Goal: Transaction & Acquisition: Purchase product/service

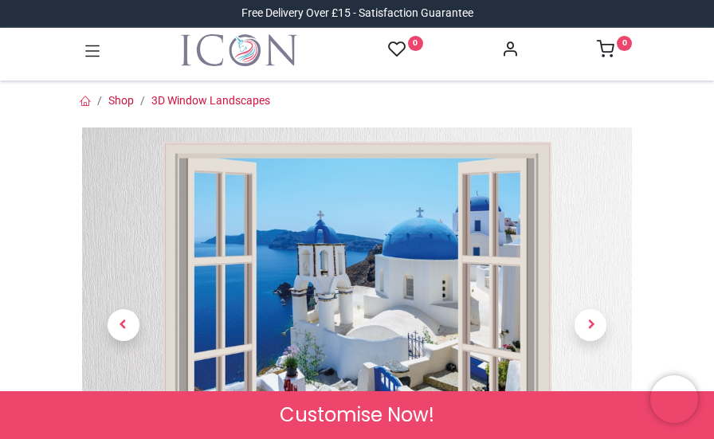
click at [641, 167] on div at bounding box center [357, 349] width 574 height 443
click at [590, 328] on span "Next" at bounding box center [591, 325] width 32 height 32
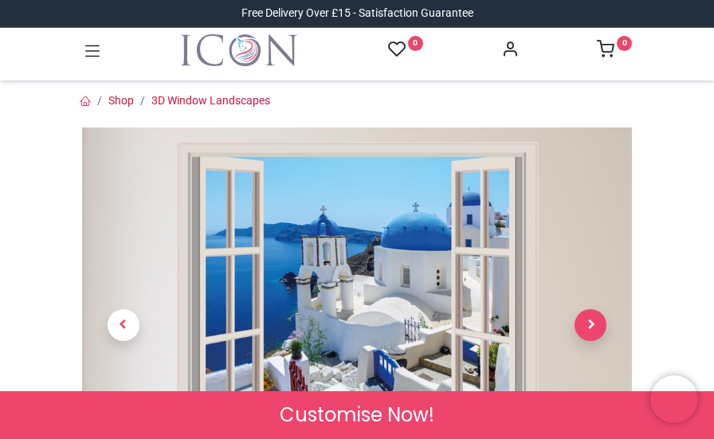
click at [590, 328] on span "Next" at bounding box center [591, 325] width 32 height 32
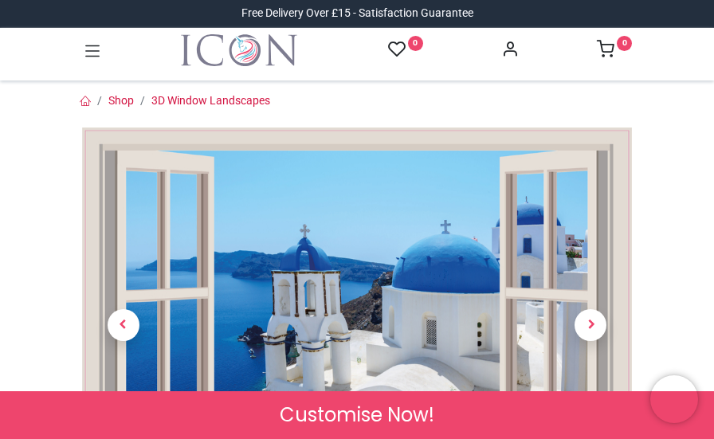
click at [710, 44] on nav "0 0 Home Wall Stickers" at bounding box center [357, 54] width 714 height 53
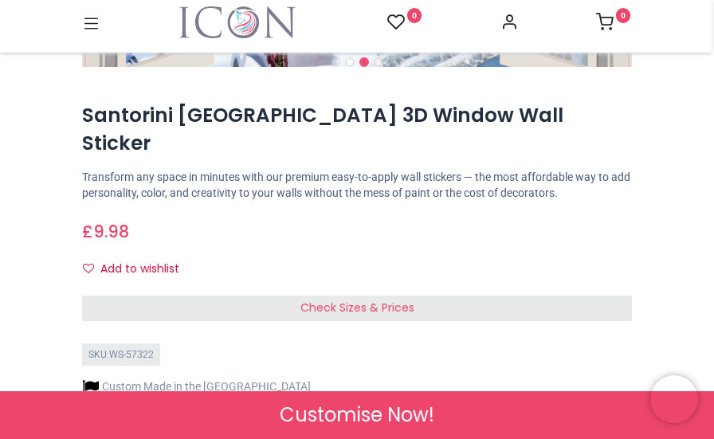
scroll to position [478, 0]
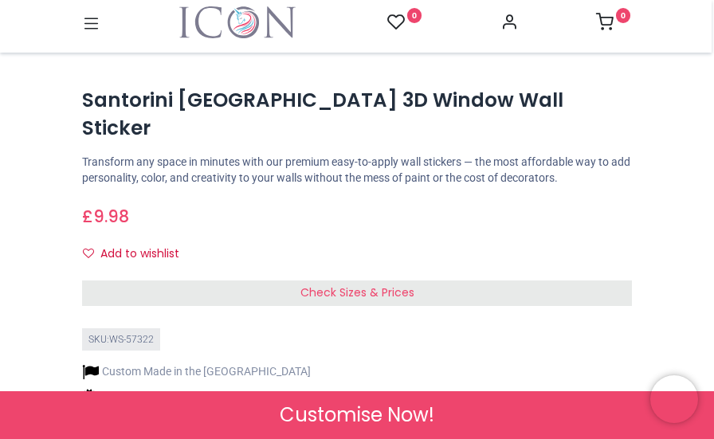
click at [352, 285] on span "Check Sizes & Prices" at bounding box center [358, 293] width 114 height 16
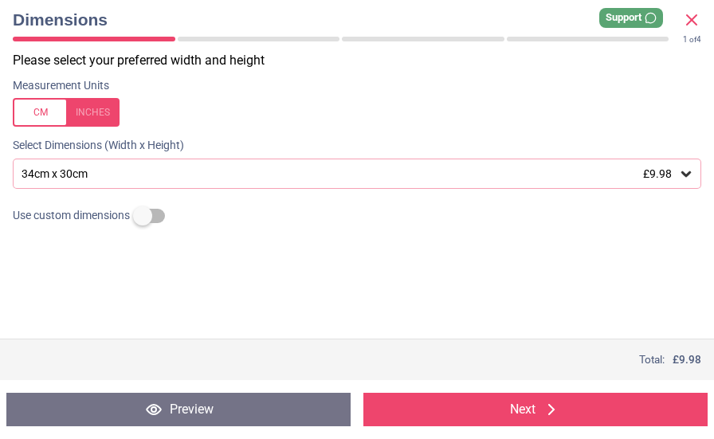
click at [686, 175] on icon at bounding box center [687, 174] width 10 height 6
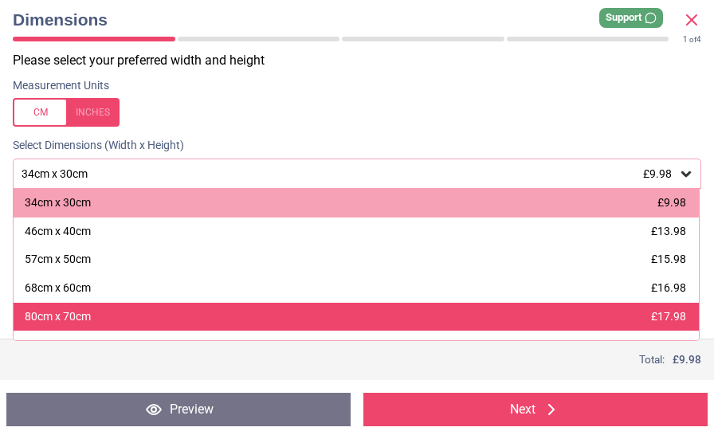
click at [657, 317] on span "£17.98" at bounding box center [668, 316] width 35 height 13
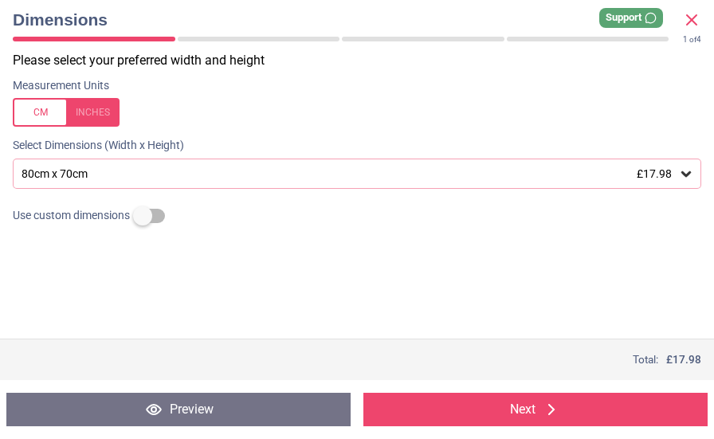
click at [535, 407] on button "Next" at bounding box center [536, 409] width 344 height 33
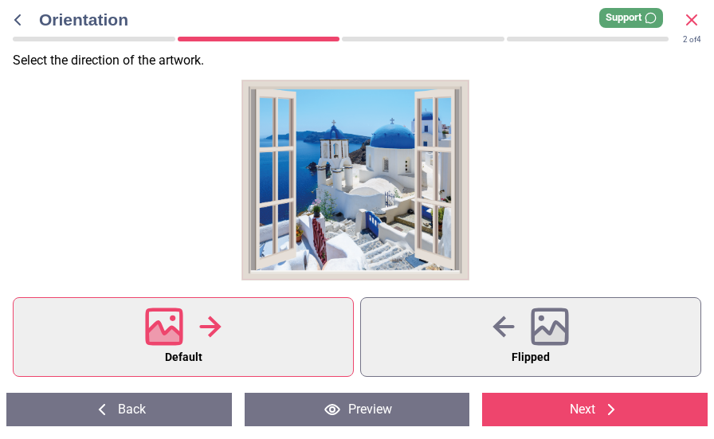
click at [606, 407] on icon at bounding box center [611, 409] width 19 height 19
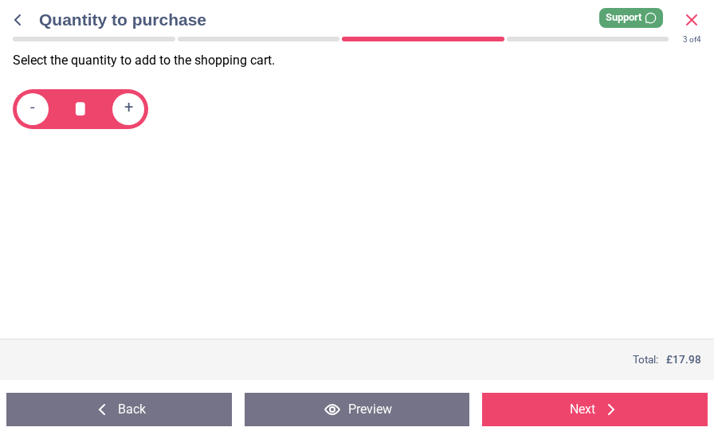
click at [606, 407] on icon at bounding box center [611, 409] width 19 height 19
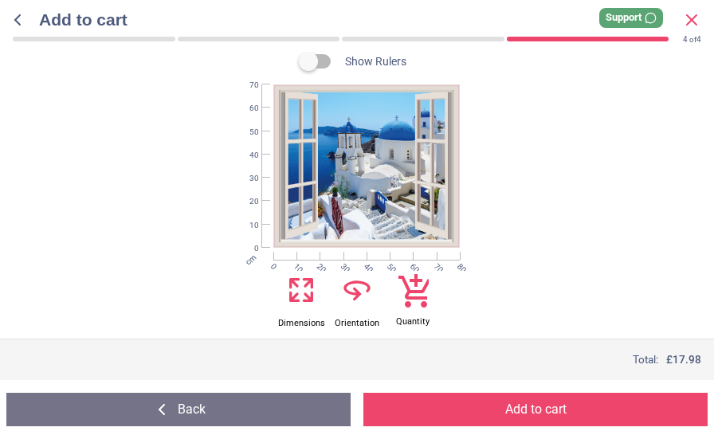
click at [298, 283] on icon at bounding box center [301, 290] width 32 height 38
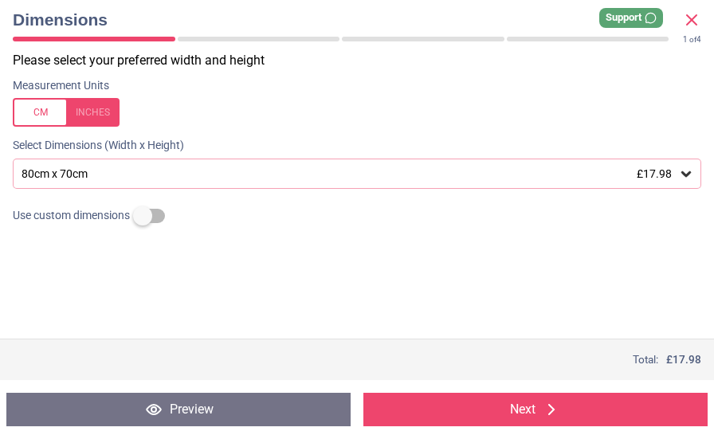
click at [143, 216] on label at bounding box center [143, 216] width 0 height 0
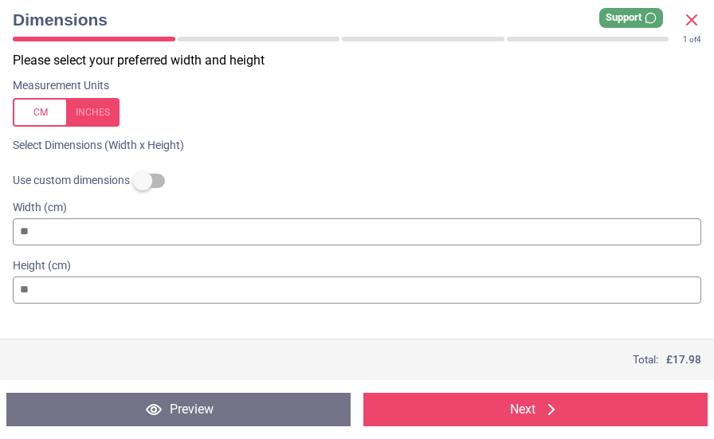
type input "*"
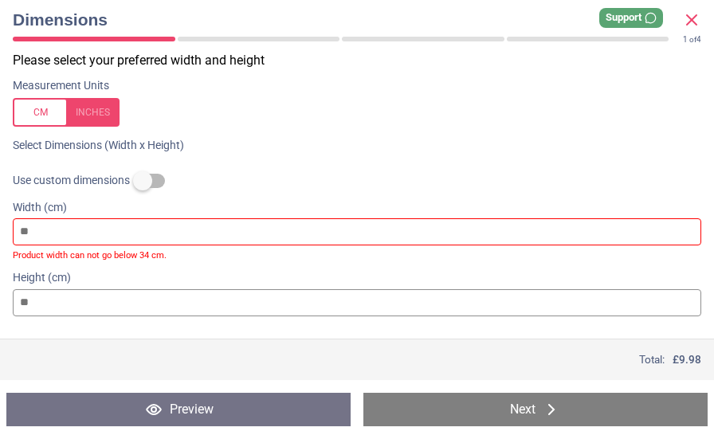
type input "*"
type input "**"
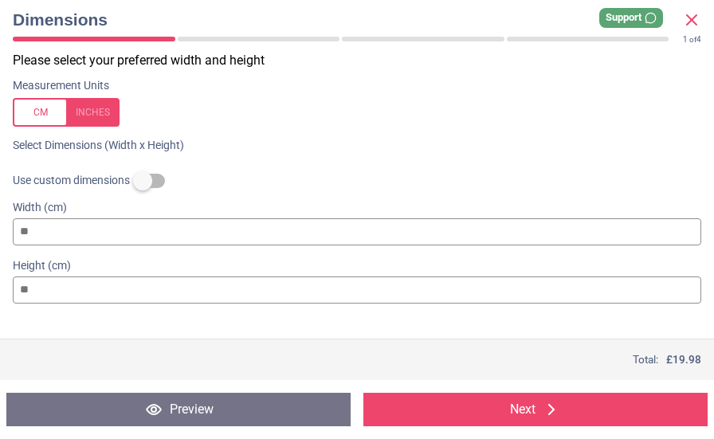
type input "**"
click at [31, 291] on input "**" at bounding box center [357, 290] width 689 height 27
type input "*"
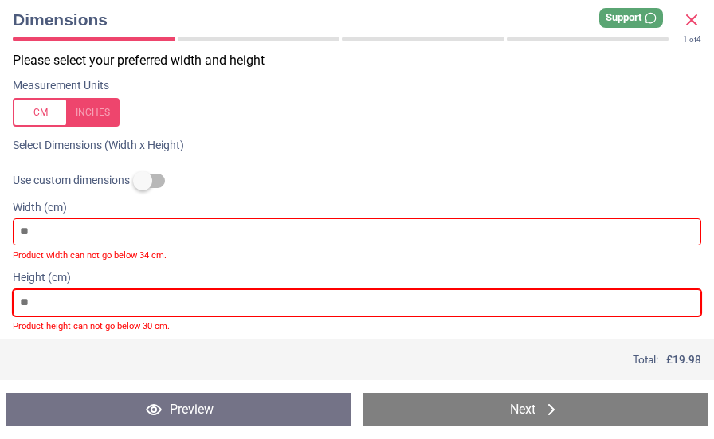
type input "*"
type input "**"
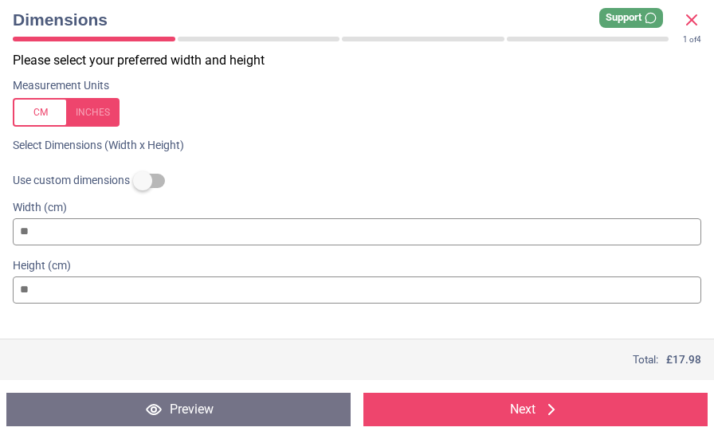
type input "**"
click at [536, 403] on button "Next" at bounding box center [536, 409] width 344 height 33
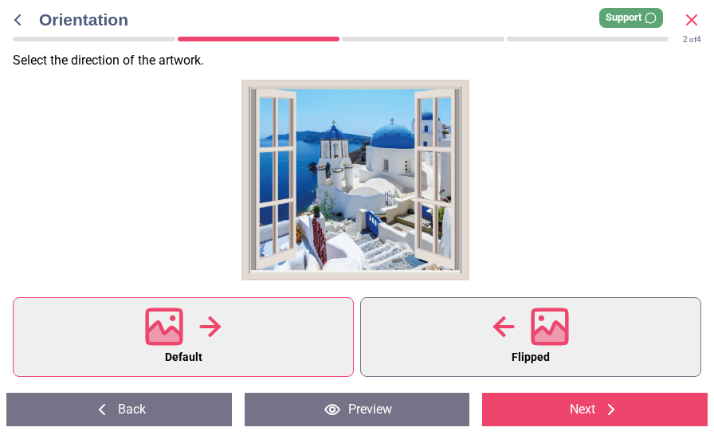
click at [547, 321] on icon at bounding box center [550, 327] width 38 height 38
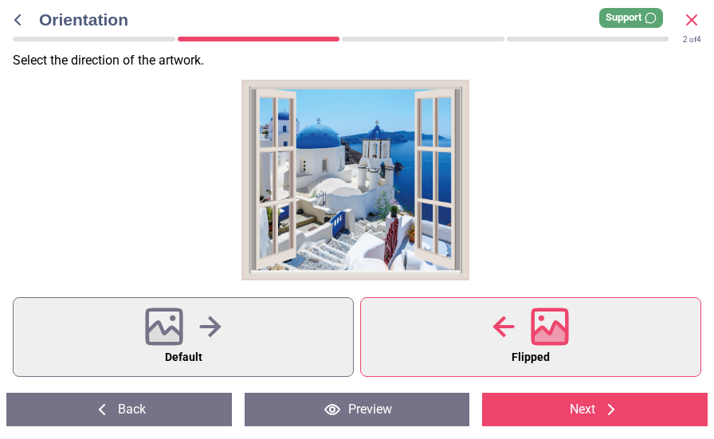
click at [617, 408] on icon at bounding box center [611, 409] width 19 height 19
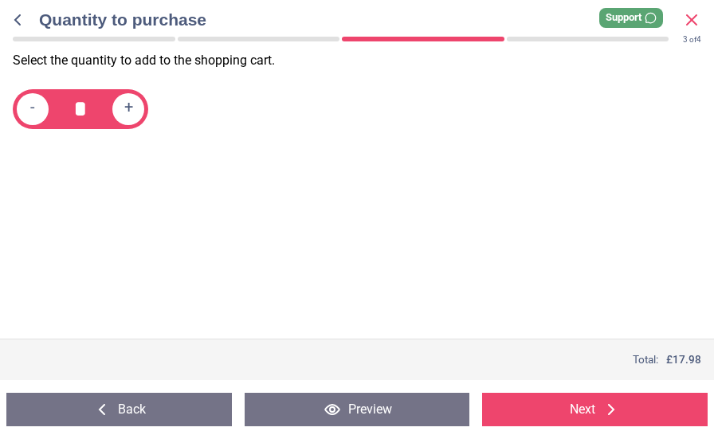
click at [617, 408] on icon at bounding box center [611, 409] width 19 height 19
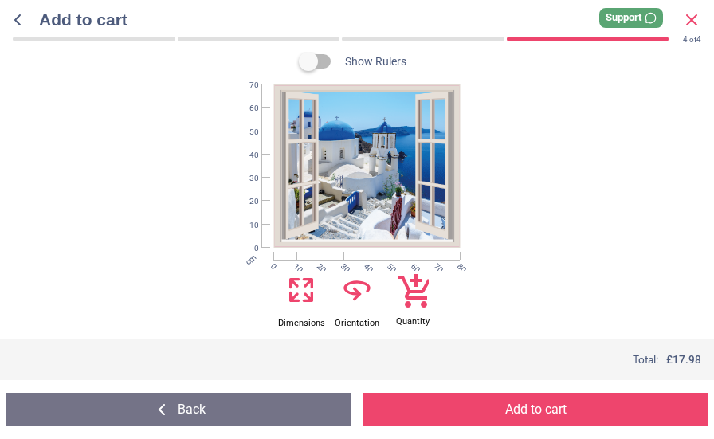
click at [561, 404] on button "Add to cart" at bounding box center [536, 409] width 344 height 33
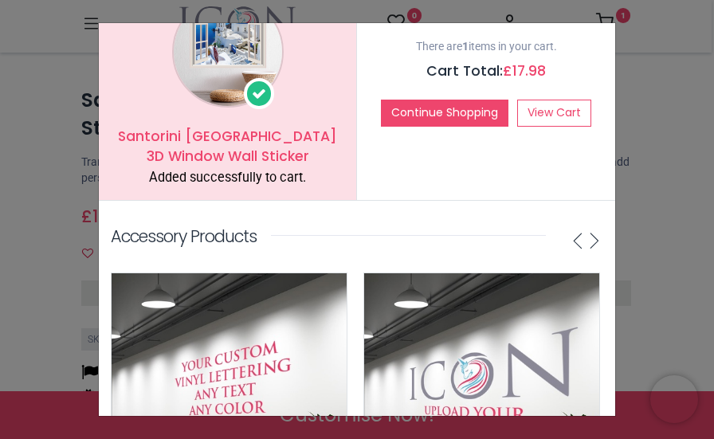
scroll to position [83, 0]
